Goal: Task Accomplishment & Management: Manage account settings

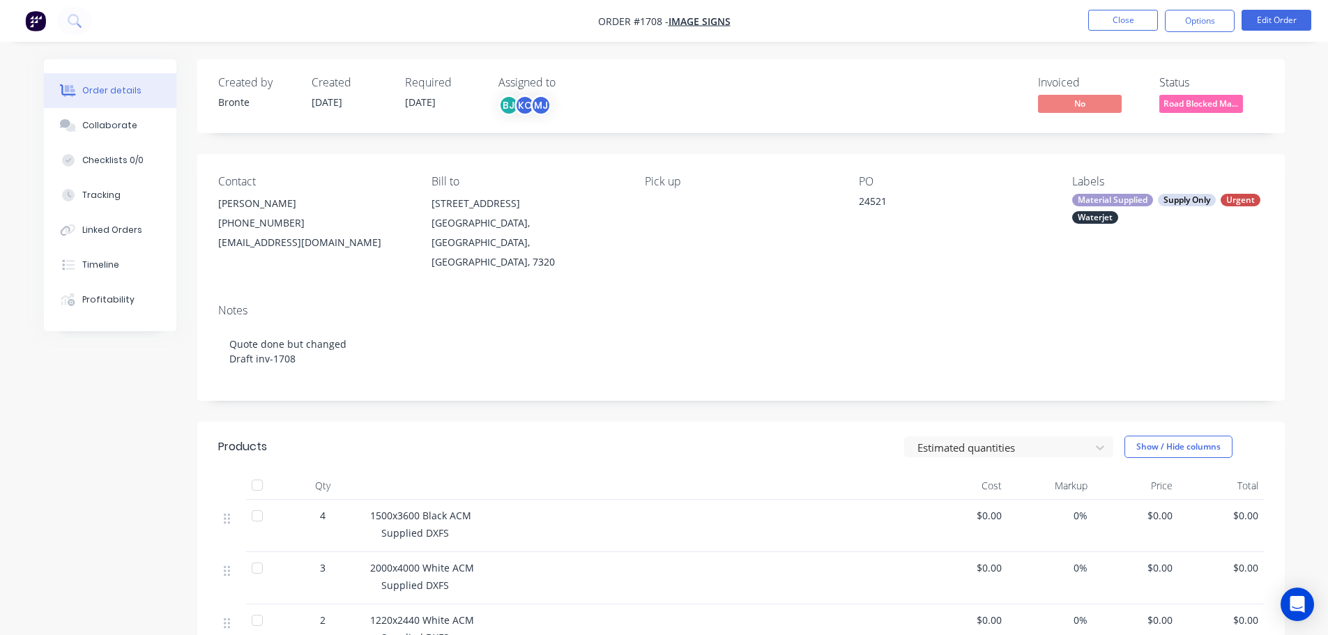
click at [1207, 103] on span "Road Blocked Ma..." at bounding box center [1201, 103] width 84 height 17
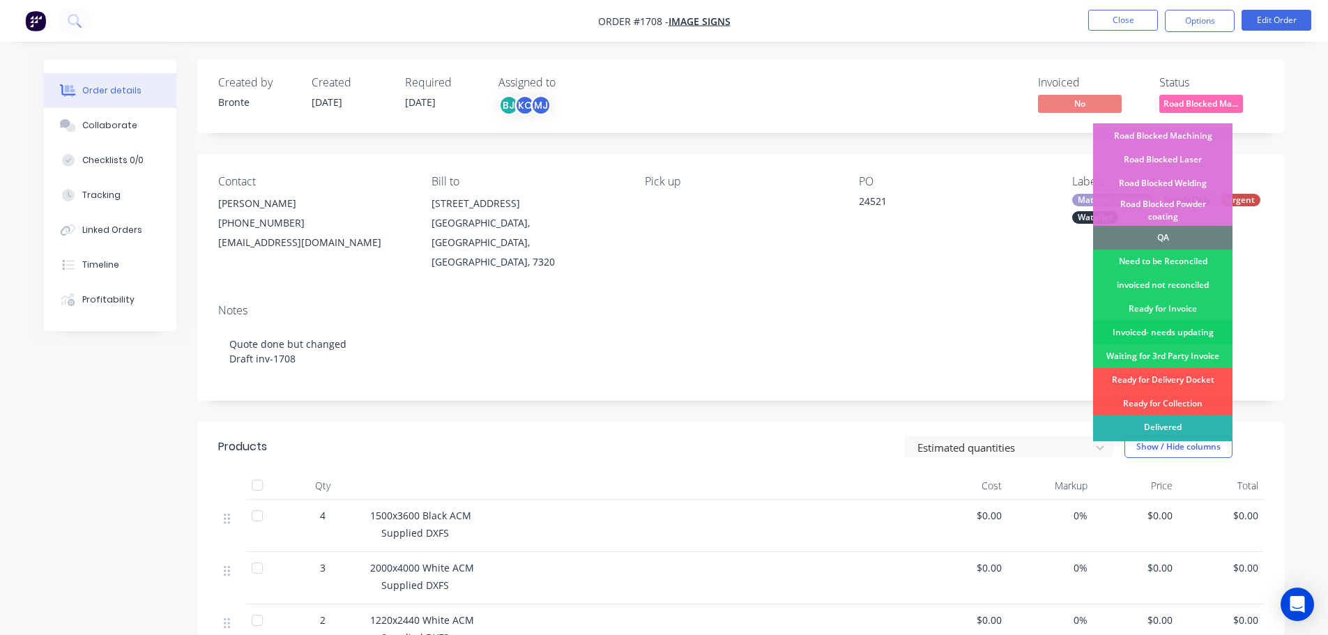
scroll to position [353, 0]
click at [1192, 391] on div "Ready for Collection" at bounding box center [1162, 403] width 139 height 24
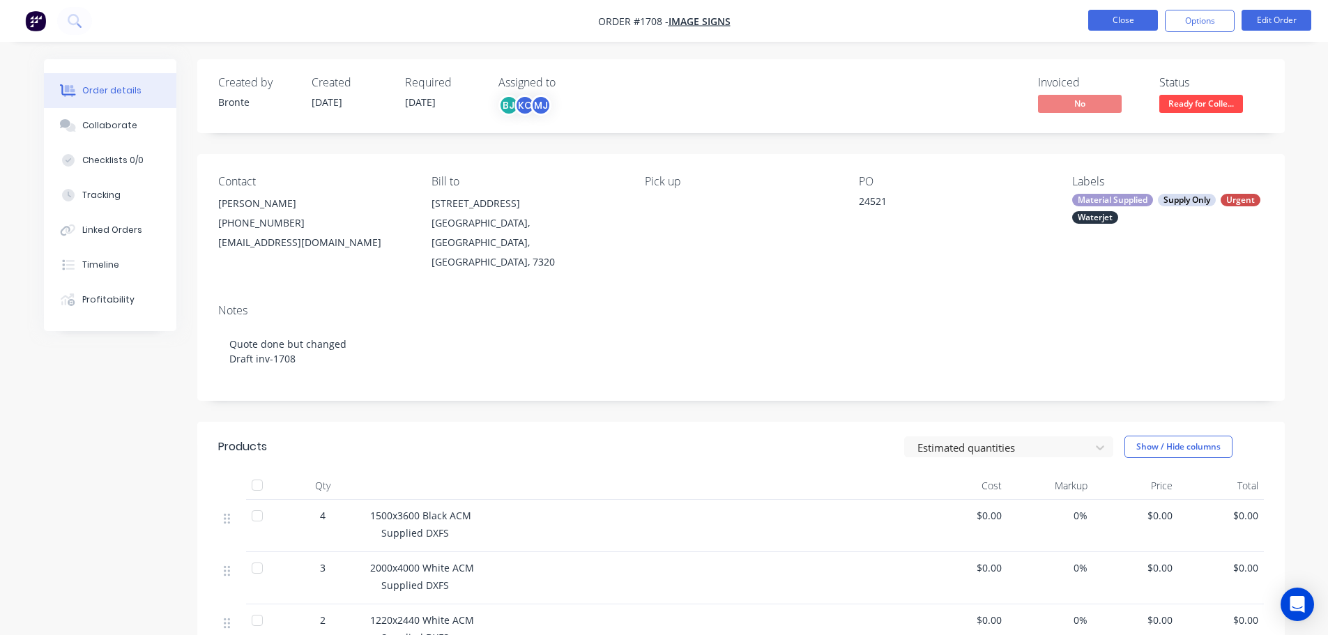
click at [1130, 17] on button "Close" at bounding box center [1123, 20] width 70 height 21
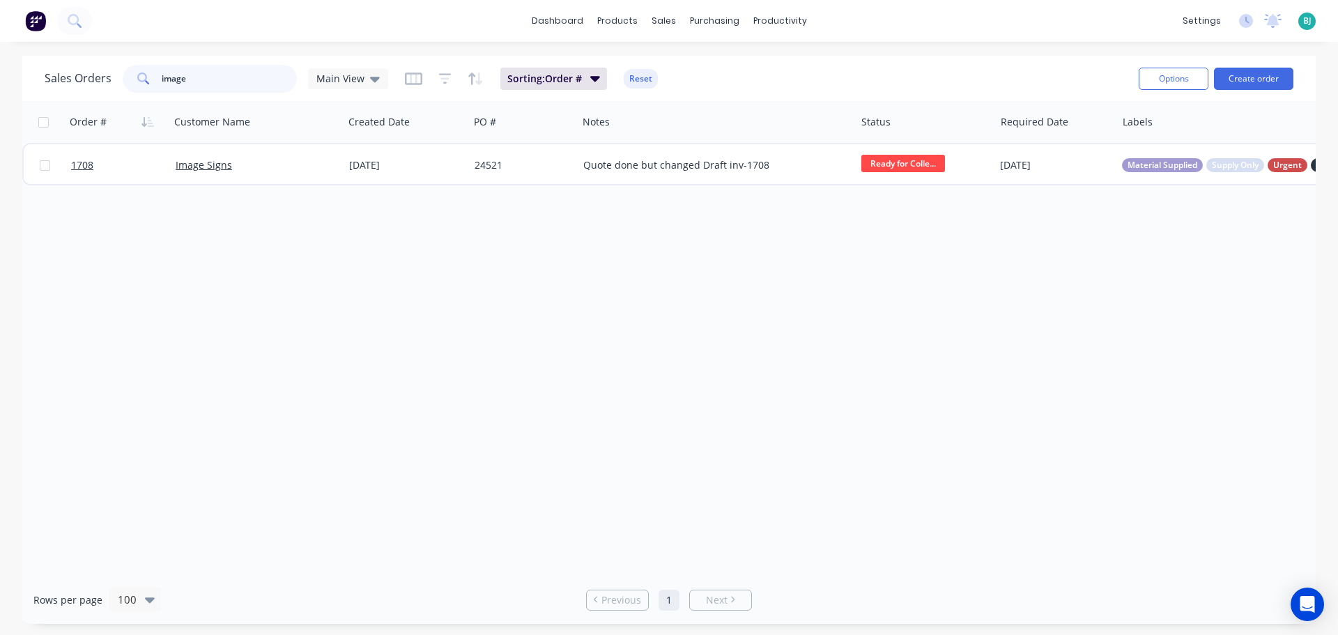
drag, startPoint x: 241, startPoint y: 83, endPoint x: 121, endPoint y: 74, distance: 120.9
click at [121, 74] on div "Sales Orders image Main View" at bounding box center [217, 79] width 344 height 28
type input "[PERSON_NAME]"
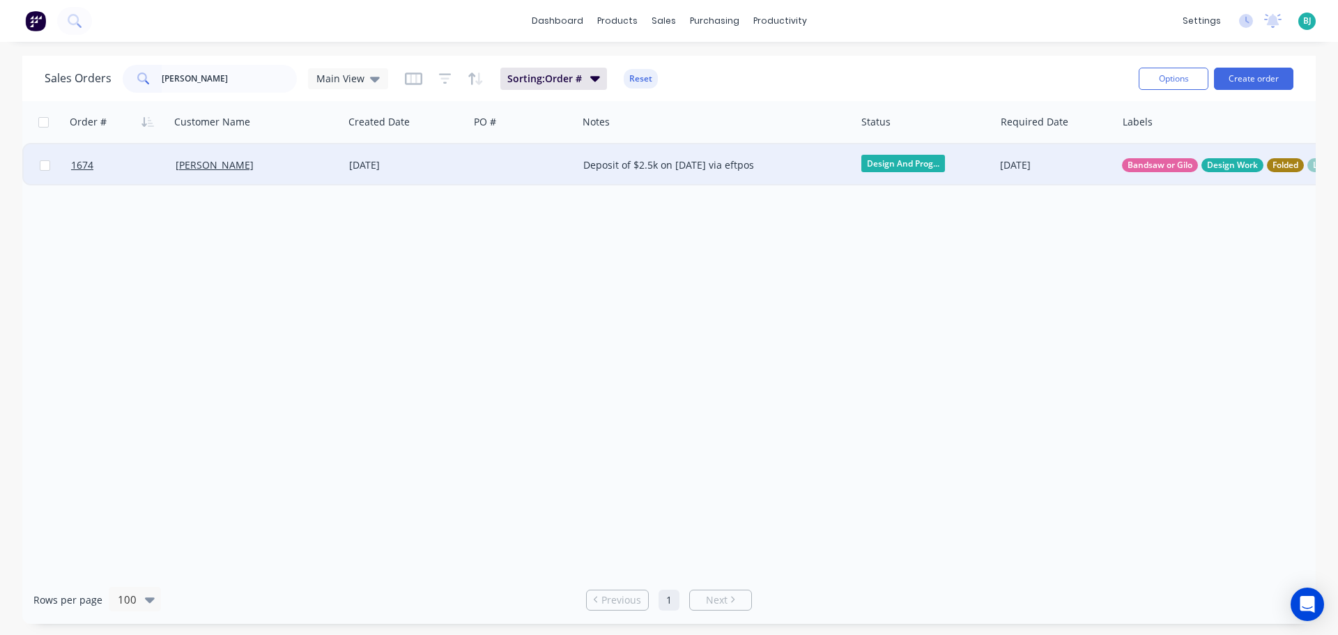
click at [291, 170] on div "[PERSON_NAME]" at bounding box center [253, 165] width 155 height 14
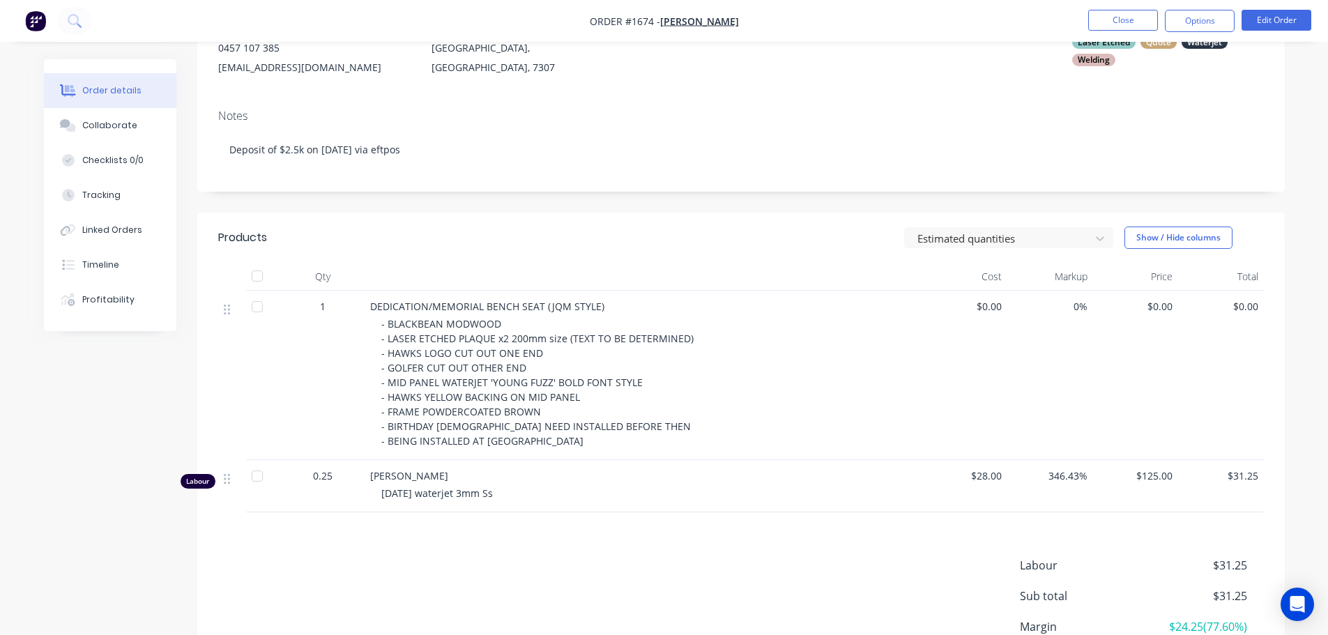
scroll to position [209, 0]
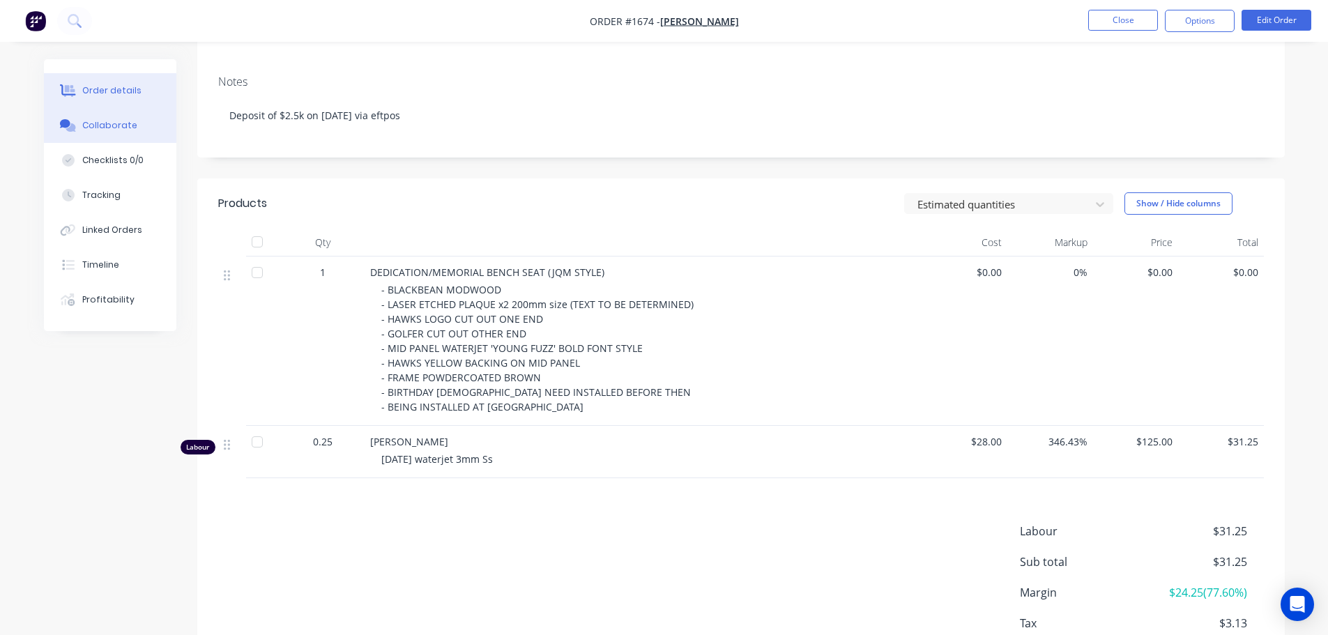
click at [112, 130] on div "Collaborate" at bounding box center [109, 125] width 55 height 13
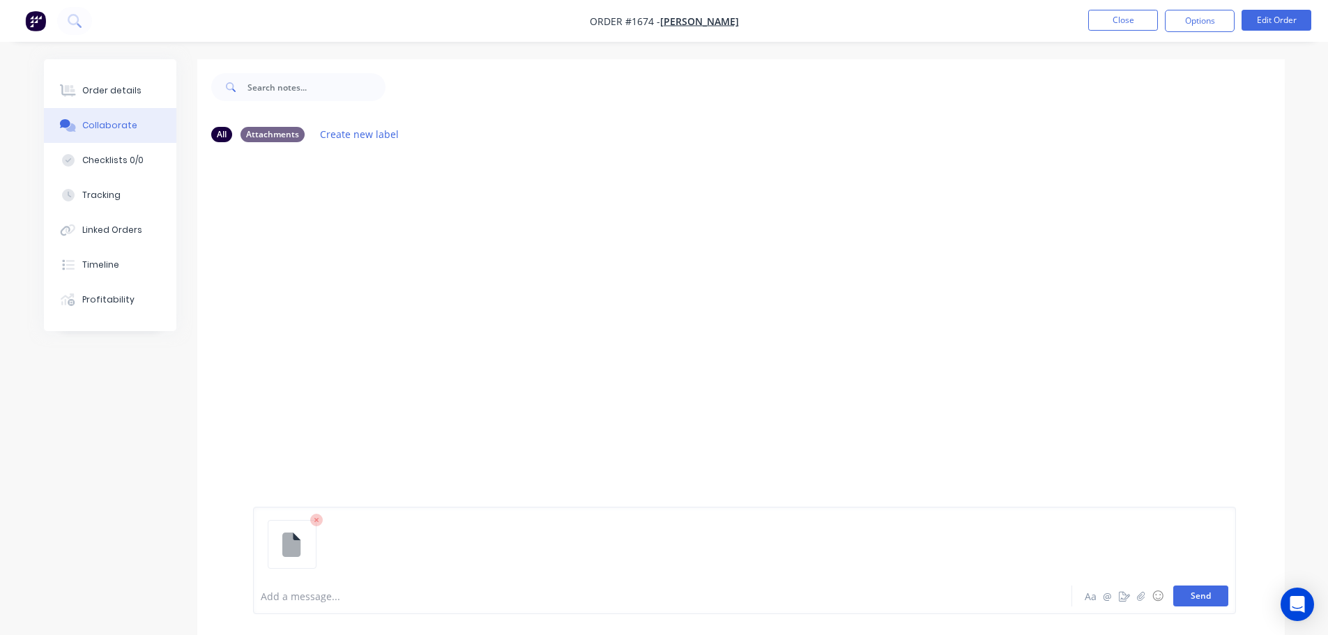
click at [1211, 597] on button "Send" at bounding box center [1200, 595] width 55 height 21
click at [100, 89] on div "Order details" at bounding box center [111, 90] width 59 height 13
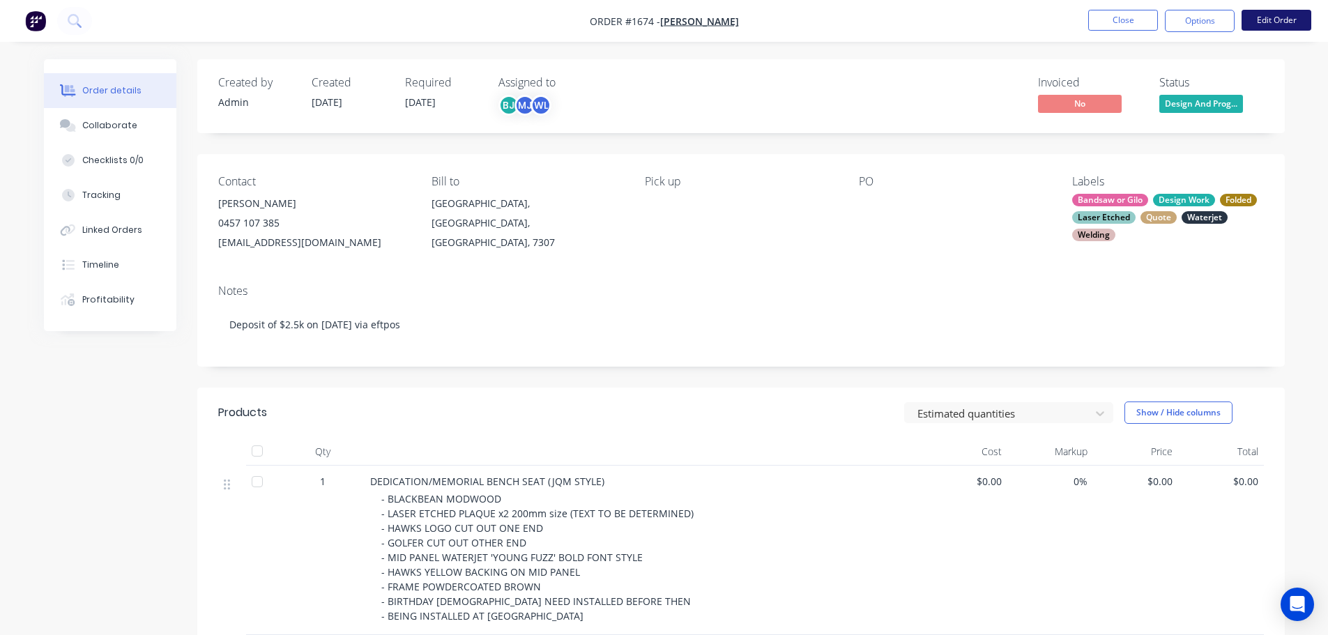
click at [1286, 25] on button "Edit Order" at bounding box center [1276, 20] width 70 height 21
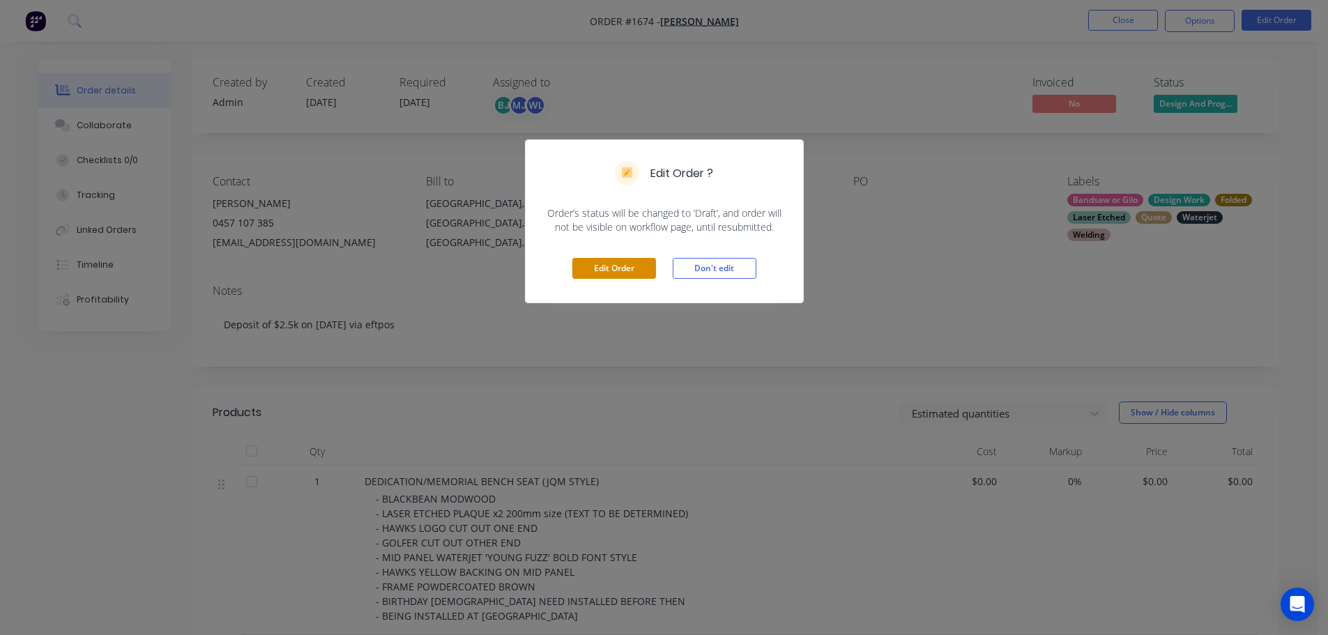
click at [605, 271] on button "Edit Order" at bounding box center [614, 268] width 84 height 21
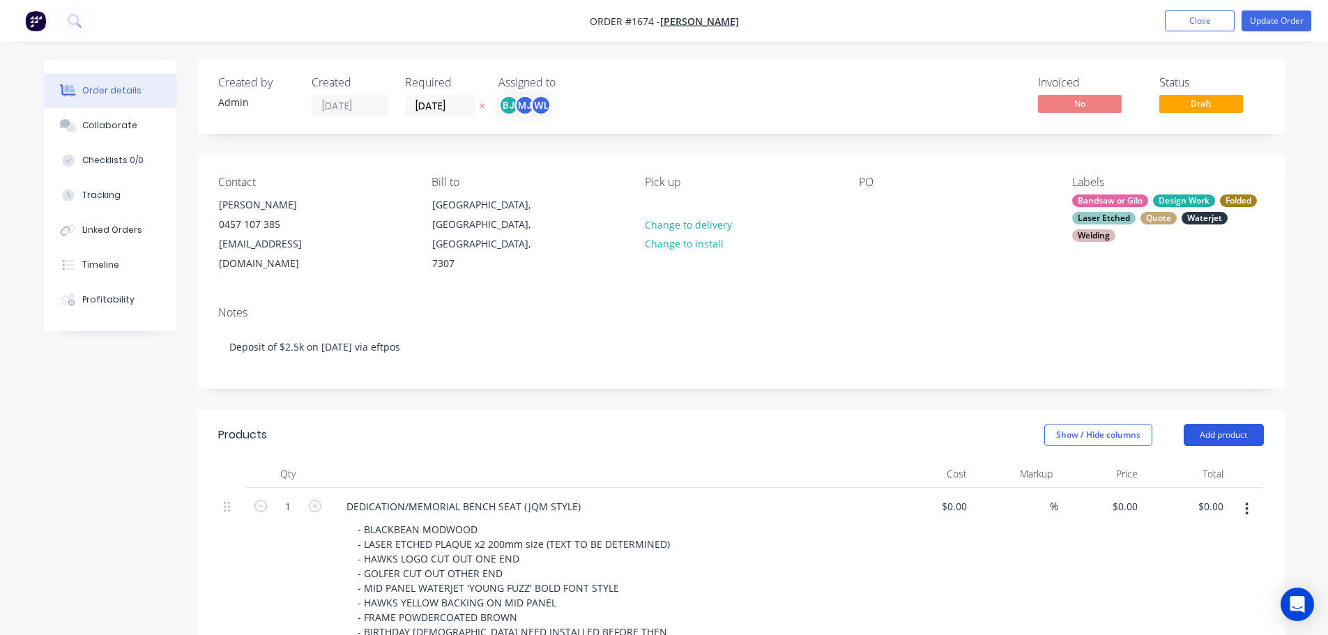
click at [1234, 424] on button "Add product" at bounding box center [1223, 435] width 80 height 22
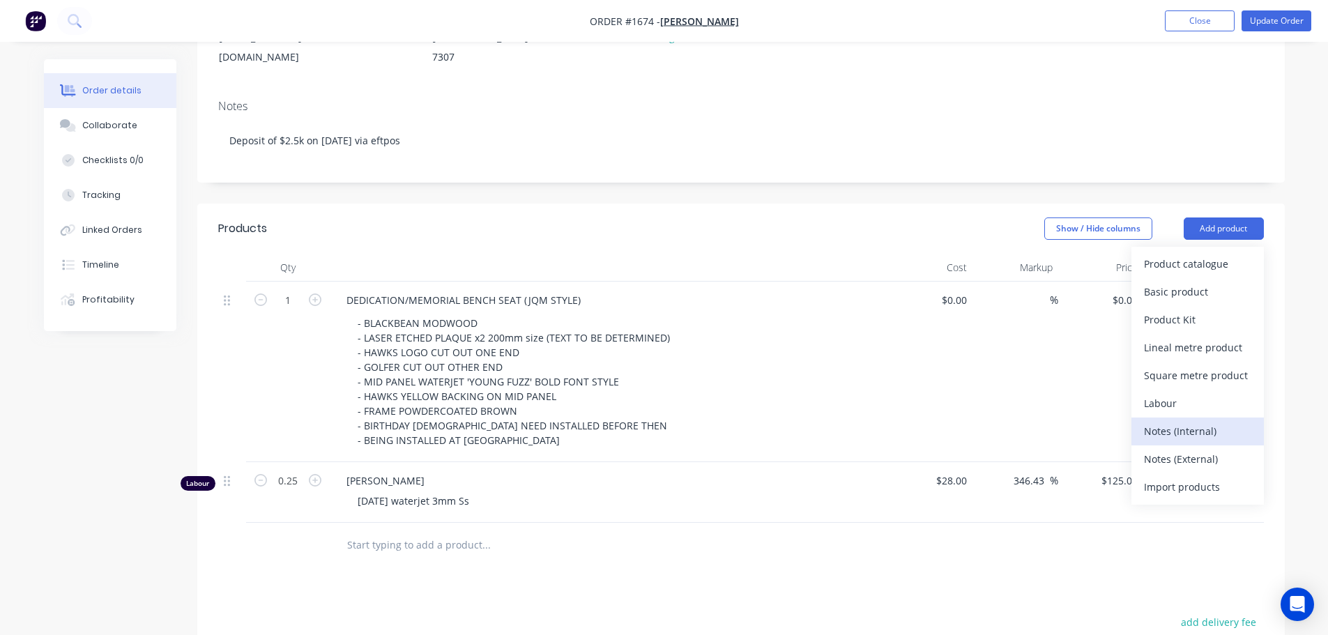
scroll to position [209, 0]
click at [1207, 390] on div "Labour" at bounding box center [1197, 400] width 107 height 20
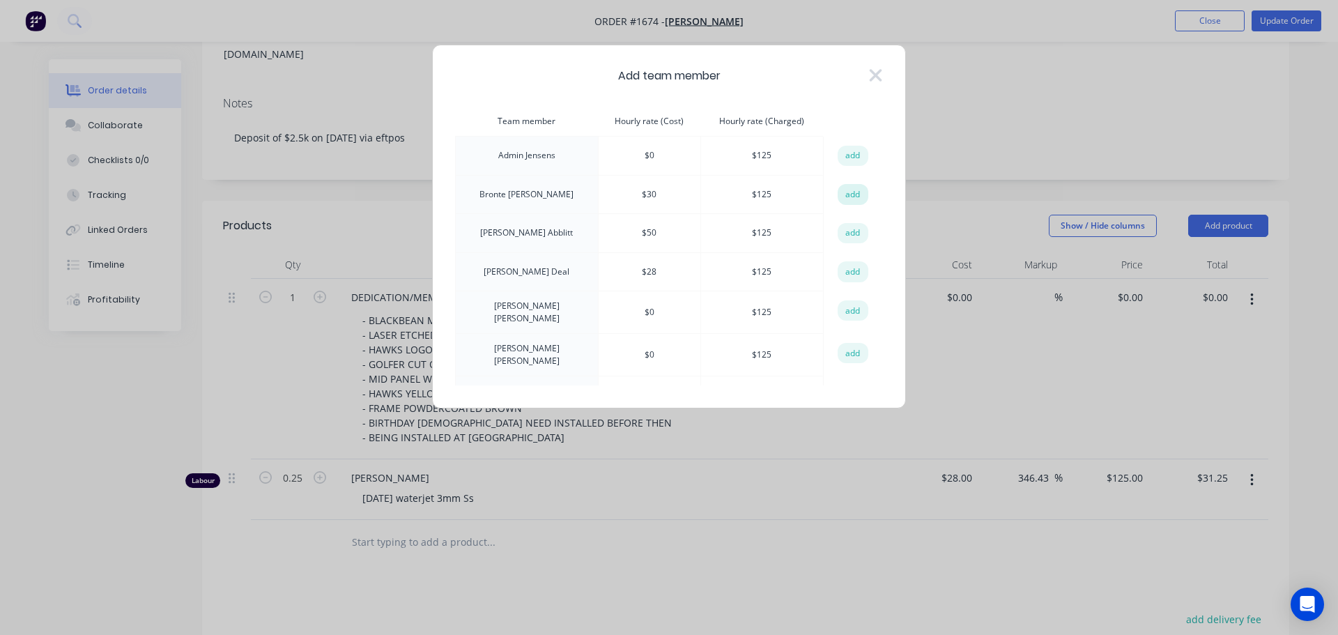
click at [855, 195] on button "add" at bounding box center [853, 194] width 31 height 21
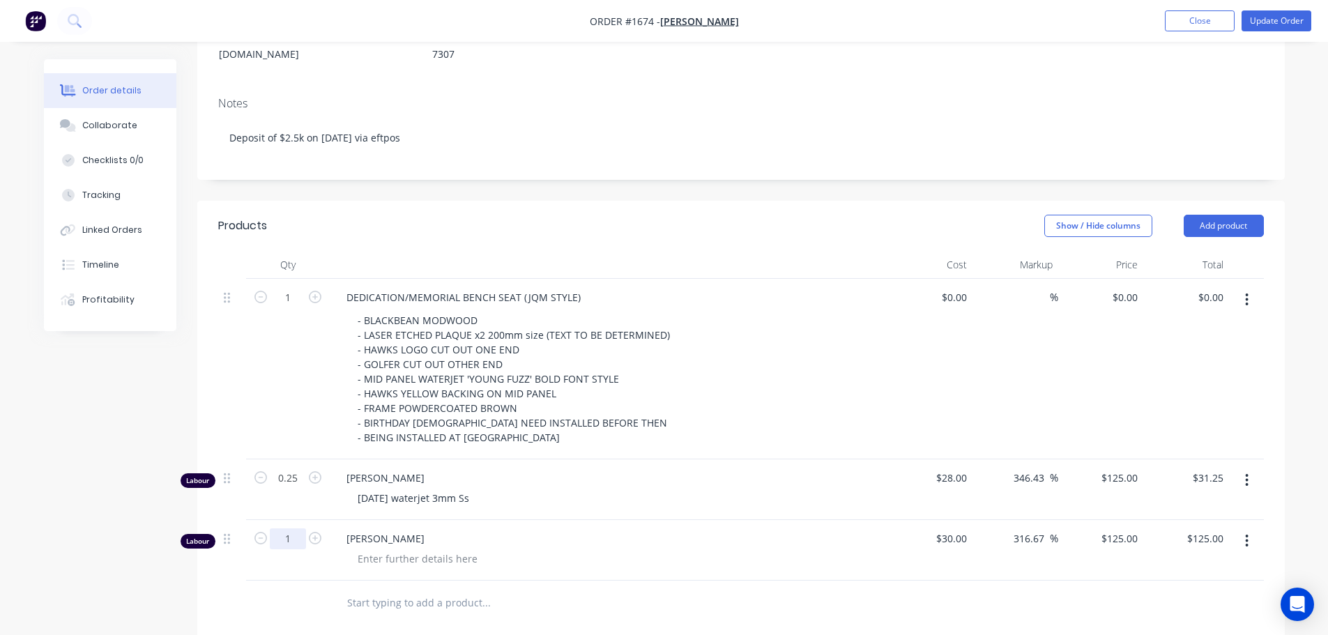
click at [302, 528] on input "1" at bounding box center [288, 538] width 36 height 21
type input "0.5"
type input "$62.50"
click at [458, 548] on div at bounding box center [417, 558] width 142 height 20
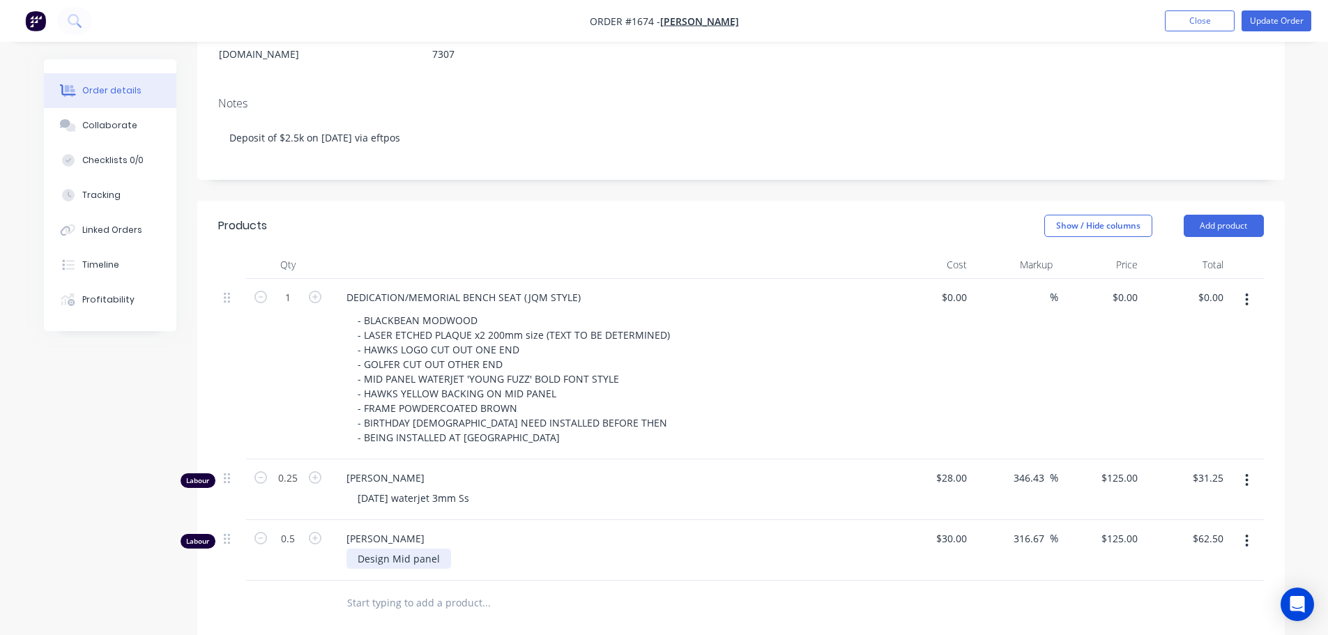
click at [359, 548] on div "Design Mid panel" at bounding box center [398, 558] width 105 height 20
click at [587, 589] on input "text" at bounding box center [485, 603] width 279 height 28
click at [1293, 12] on button "Update Order" at bounding box center [1276, 20] width 70 height 21
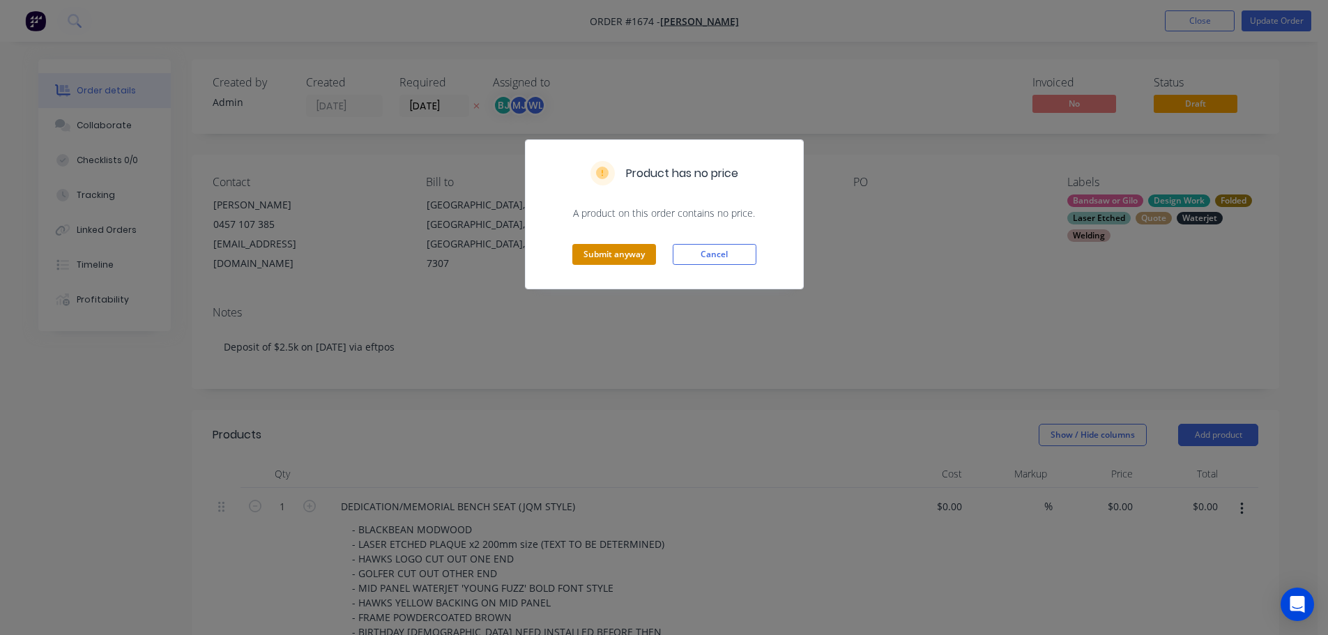
click at [627, 254] on button "Submit anyway" at bounding box center [614, 254] width 84 height 21
